Goal: Task Accomplishment & Management: Complete application form

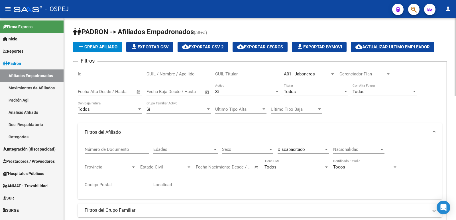
scroll to position [0, 206]
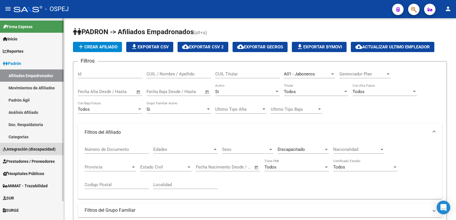
click at [16, 148] on span "Integración (discapacidad)" at bounding box center [29, 149] width 53 height 6
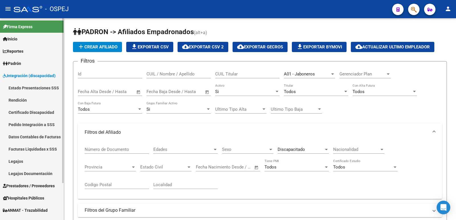
click at [16, 161] on link "Legajos" at bounding box center [32, 161] width 64 height 12
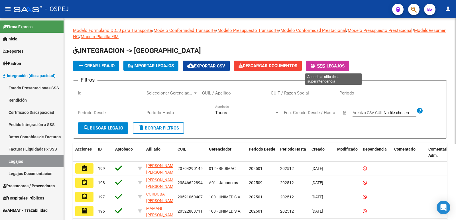
click at [344, 67] on span "Legajos" at bounding box center [336, 66] width 18 height 5
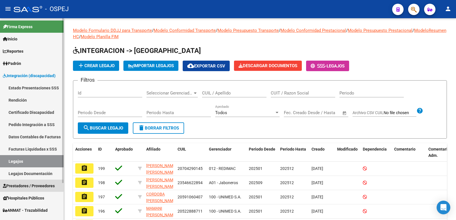
click at [27, 185] on span "Prestadores / Proveedores" at bounding box center [29, 186] width 52 height 6
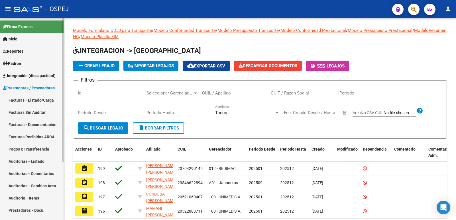
click at [32, 102] on link "Facturas - Listado/Carga" at bounding box center [32, 100] width 64 height 12
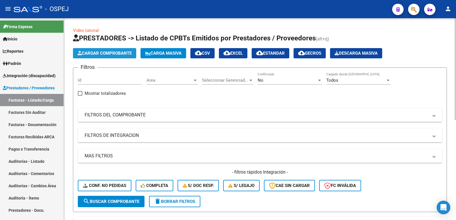
click at [98, 54] on span "Cargar Comprobante" at bounding box center [105, 53] width 54 height 5
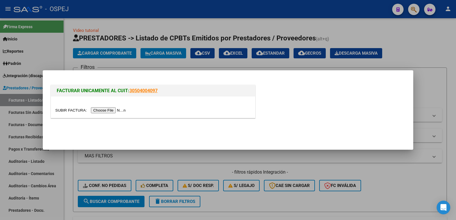
click at [105, 111] on input "file" at bounding box center [91, 110] width 72 height 6
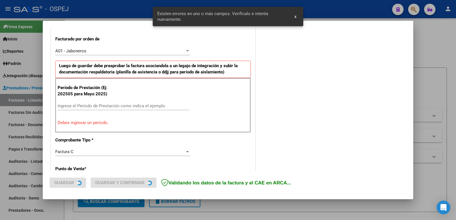
scroll to position [156, 0]
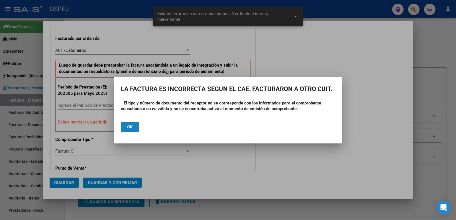
click at [127, 127] on span "Ok" at bounding box center [130, 127] width 6 height 5
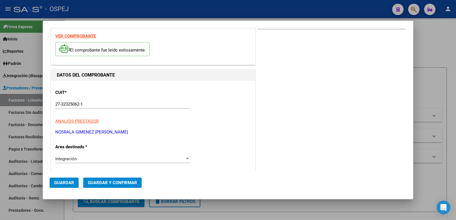
scroll to position [13, 0]
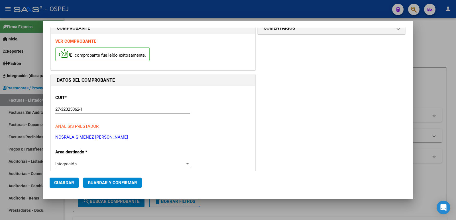
click at [82, 41] on strong "VER COMPROBANTE" at bounding box center [75, 41] width 41 height 5
click at [115, 9] on div at bounding box center [228, 110] width 456 height 220
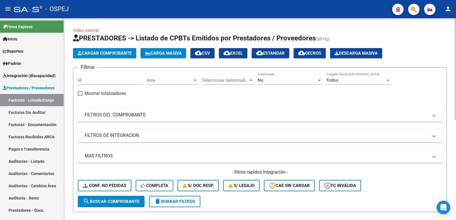
click at [109, 53] on span "Cargar Comprobante" at bounding box center [105, 53] width 54 height 5
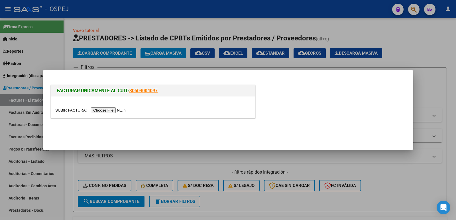
click at [95, 112] on input "file" at bounding box center [91, 110] width 72 height 6
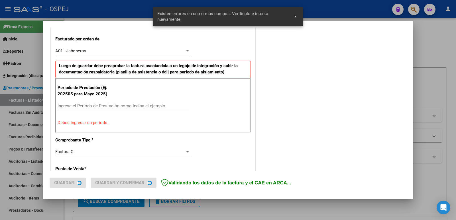
scroll to position [156, 0]
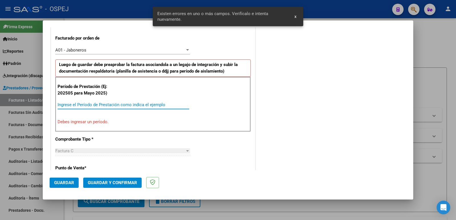
click at [129, 107] on input "Ingrese el Período de Prestación como indica el ejemplo" at bounding box center [124, 104] width 132 height 5
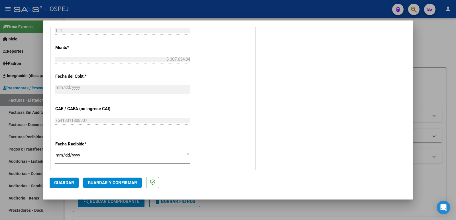
scroll to position [327, 0]
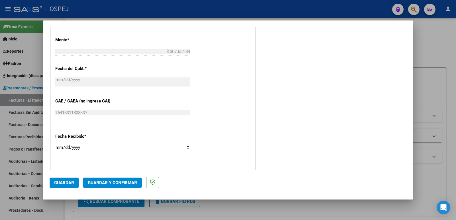
type input "202509"
click at [64, 184] on span "Guardar" at bounding box center [64, 182] width 20 height 5
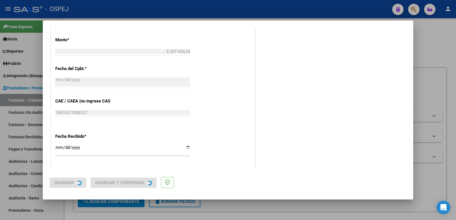
scroll to position [0, 0]
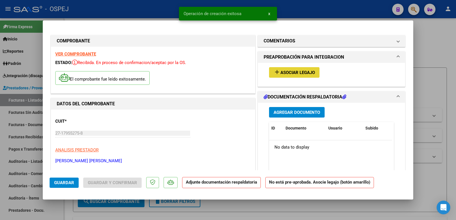
click at [310, 74] on span "Asociar Legajo" at bounding box center [297, 72] width 34 height 5
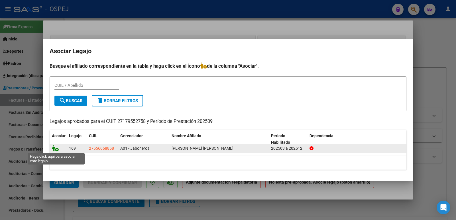
click at [56, 149] on icon at bounding box center [55, 148] width 7 height 6
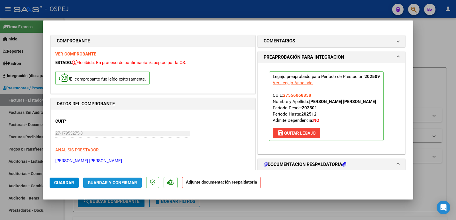
click at [105, 184] on span "Guardar y Confirmar" at bounding box center [112, 182] width 49 height 5
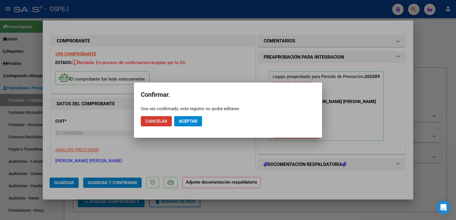
click at [187, 121] on span "Aceptar" at bounding box center [188, 121] width 19 height 5
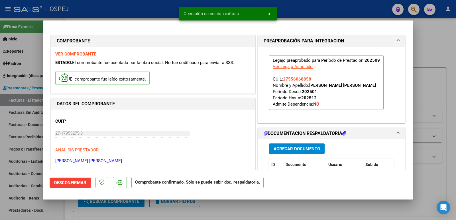
click at [145, 13] on div at bounding box center [228, 110] width 456 height 220
type input "$ 0,00"
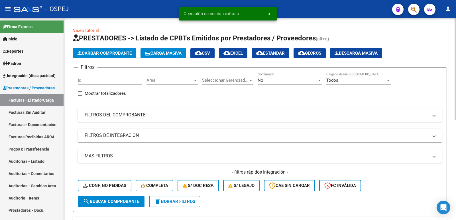
click at [274, 80] on div "No" at bounding box center [287, 80] width 59 height 5
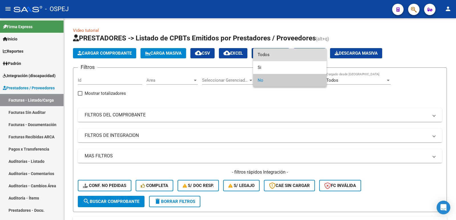
click at [276, 54] on span "Todos" at bounding box center [290, 54] width 64 height 13
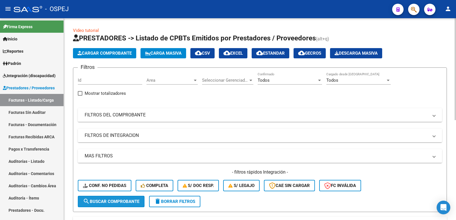
click at [119, 200] on span "search Buscar Comprobante" at bounding box center [111, 201] width 56 height 5
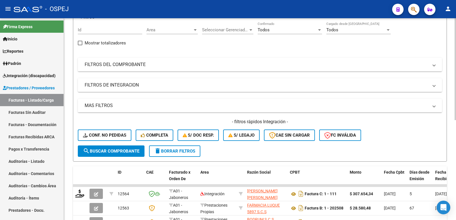
scroll to position [85, 0]
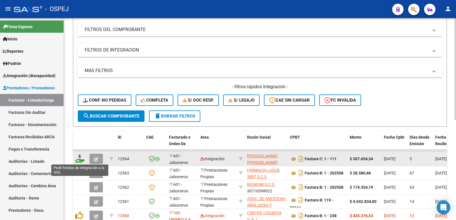
click at [79, 159] on icon at bounding box center [79, 159] width 9 height 8
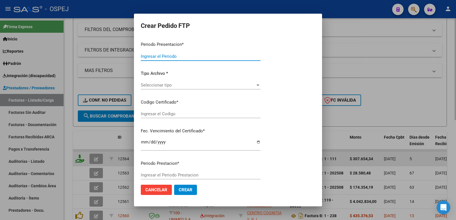
type input "202509"
type input "$ 307.654,34"
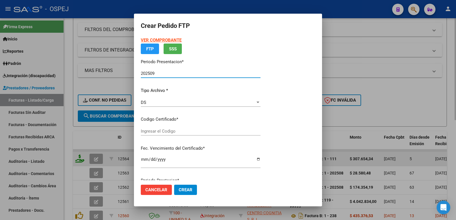
type input "27556068858"
type input "[DATE]"
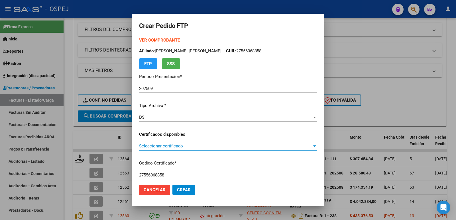
click at [199, 145] on span "Seleccionar certificado" at bounding box center [225, 146] width 173 height 5
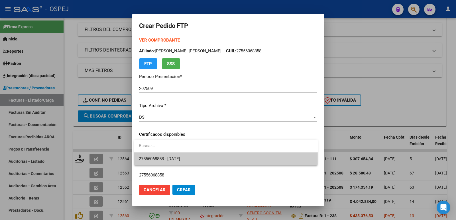
click at [199, 158] on span "27556068858 - [DATE]" at bounding box center [226, 159] width 174 height 13
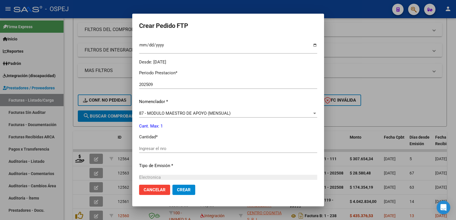
scroll to position [171, 0]
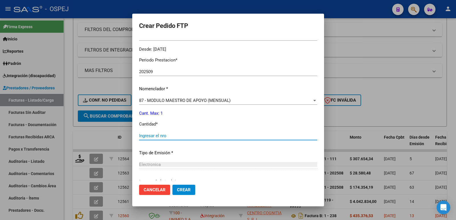
click at [187, 135] on input "Ingresar el nro" at bounding box center [228, 135] width 178 height 5
type input "1"
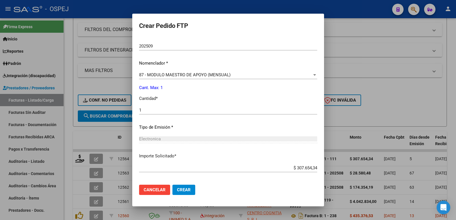
scroll to position [199, 0]
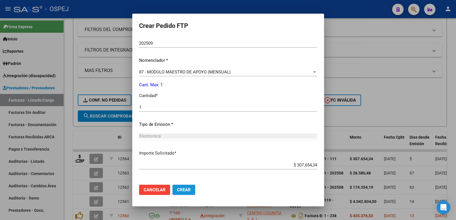
click at [182, 188] on span "Crear" at bounding box center [184, 189] width 14 height 5
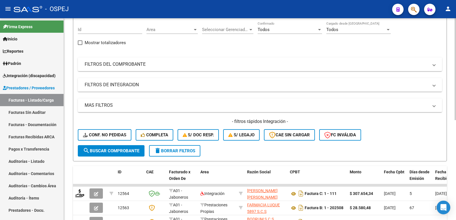
scroll to position [0, 0]
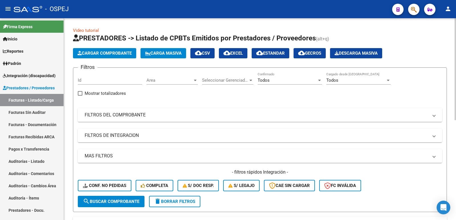
click at [105, 55] on span "Cargar Comprobante" at bounding box center [105, 53] width 54 height 5
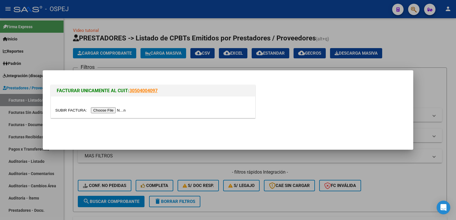
click at [104, 111] on input "file" at bounding box center [91, 110] width 72 height 6
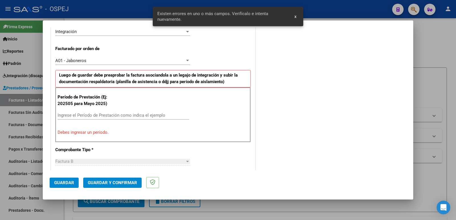
scroll to position [156, 0]
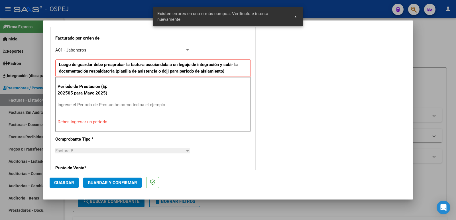
click at [92, 104] on input "Ingrese el Período de Prestación como indica el ejemplo" at bounding box center [124, 104] width 132 height 5
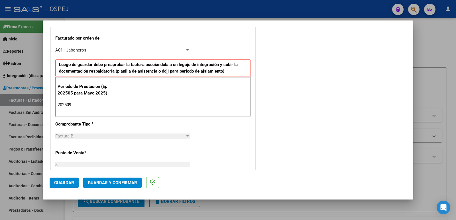
type input "202509"
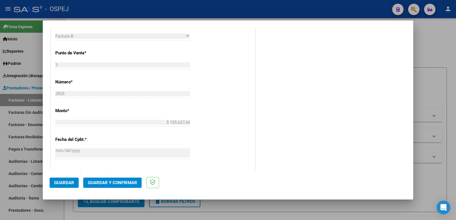
scroll to position [270, 0]
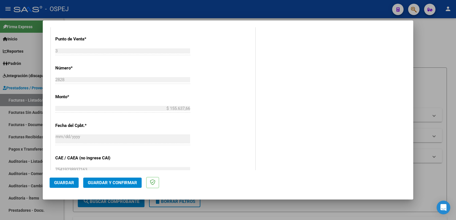
click at [56, 185] on span "Guardar" at bounding box center [64, 182] width 20 height 5
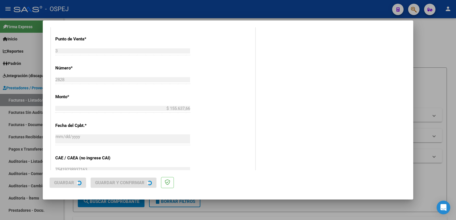
scroll to position [0, 0]
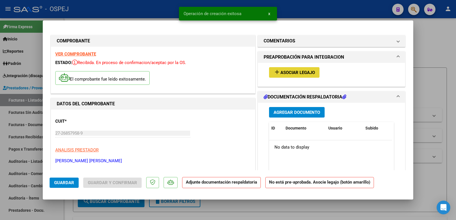
click at [299, 72] on span "Asociar Legajo" at bounding box center [297, 72] width 34 height 5
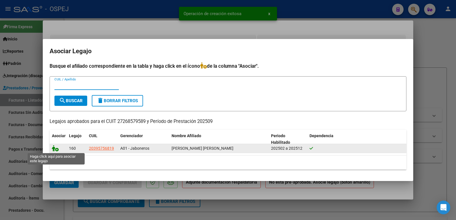
click at [54, 149] on icon at bounding box center [55, 148] width 7 height 6
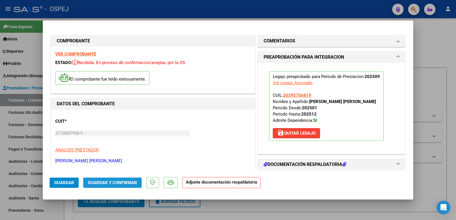
click at [107, 185] on span "Guardar y Confirmar" at bounding box center [112, 182] width 49 height 5
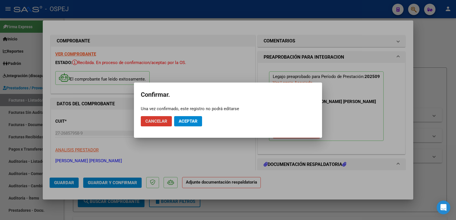
click at [180, 121] on span "Aceptar" at bounding box center [188, 121] width 19 height 5
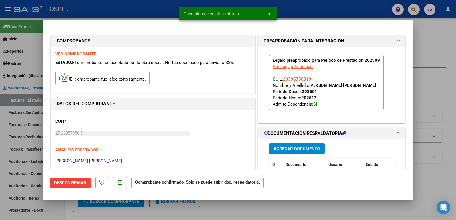
click at [127, 9] on div at bounding box center [228, 110] width 456 height 220
type input "$ 0,00"
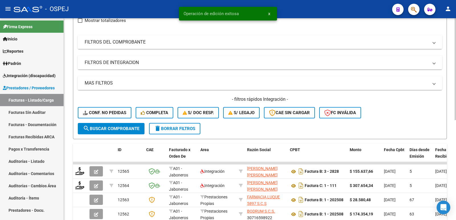
scroll to position [85, 0]
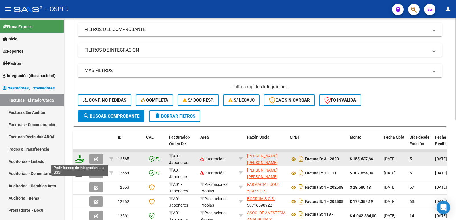
click at [79, 158] on icon at bounding box center [79, 159] width 9 height 8
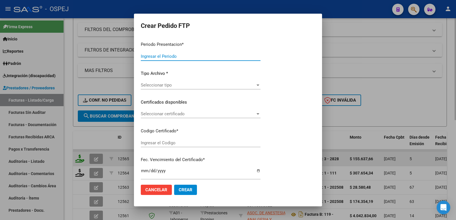
type input "202509"
type input "$ 155.637,66"
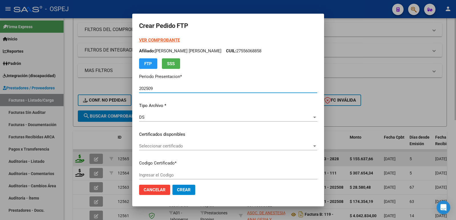
type input "ARG02000395756812024012320390123TUC"
type input "[DATE]"
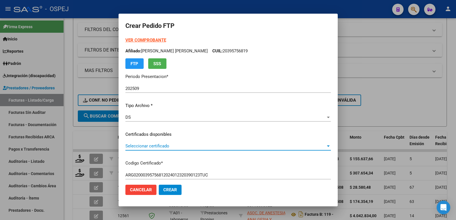
click at [192, 144] on span "Seleccionar certificado" at bounding box center [225, 146] width 200 height 5
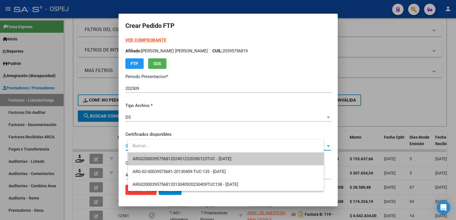
click at [194, 163] on span "ARG02000395756812024012320390123TUC - [DATE]" at bounding box center [225, 159] width 187 height 13
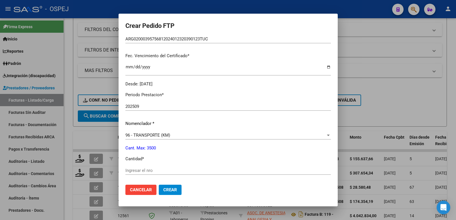
scroll to position [171, 0]
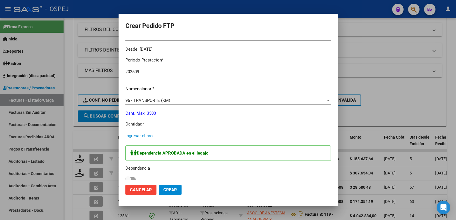
click at [177, 134] on input "Ingresar el nro" at bounding box center [227, 135] width 205 height 5
type input "213"
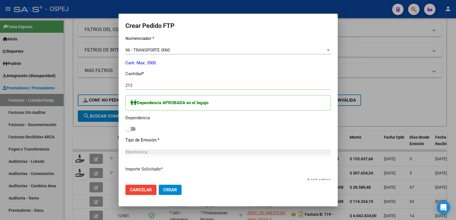
scroll to position [228, 0]
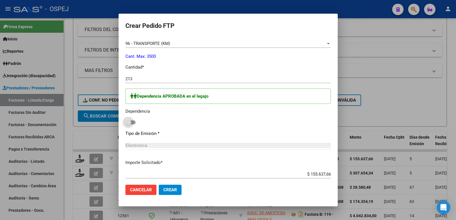
click at [136, 123] on span at bounding box center [130, 123] width 10 height 4
click at [128, 125] on input "checkbox" at bounding box center [128, 125] width 0 height 0
checkbox input "true"
click at [177, 191] on span "Crear" at bounding box center [170, 189] width 14 height 5
